Goal: Find specific fact: Locate a discrete piece of known information

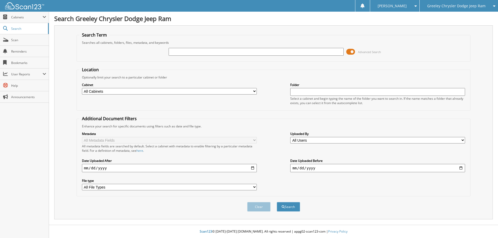
click at [208, 52] on input "text" at bounding box center [255, 52] width 175 height 8
type input "SY239754"
click at [276, 202] on button "Search" at bounding box center [287, 207] width 23 height 10
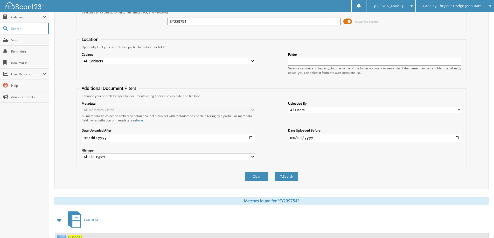
scroll to position [83, 0]
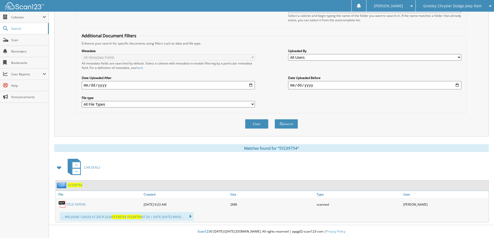
click at [76, 186] on span "SY239754" at bounding box center [75, 185] width 15 height 4
